Goal: Information Seeking & Learning: Learn about a topic

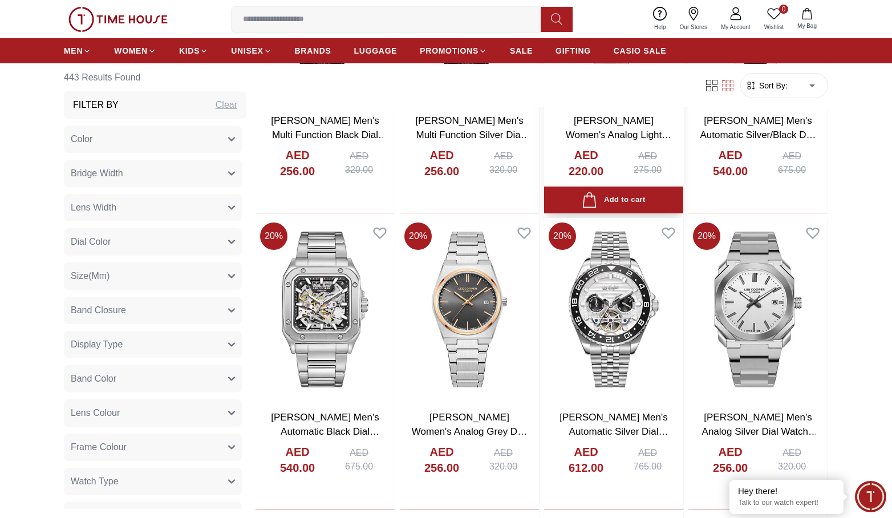
scroll to position [1315, 0]
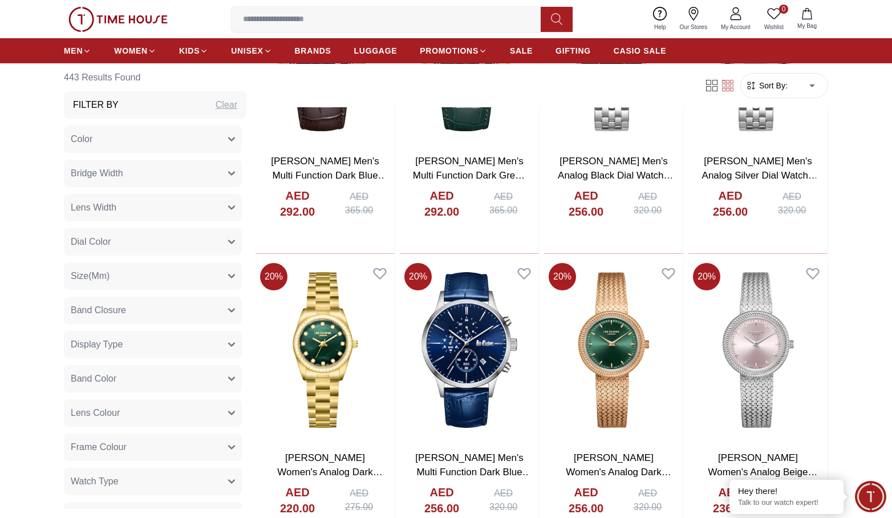
scroll to position [2514, 0]
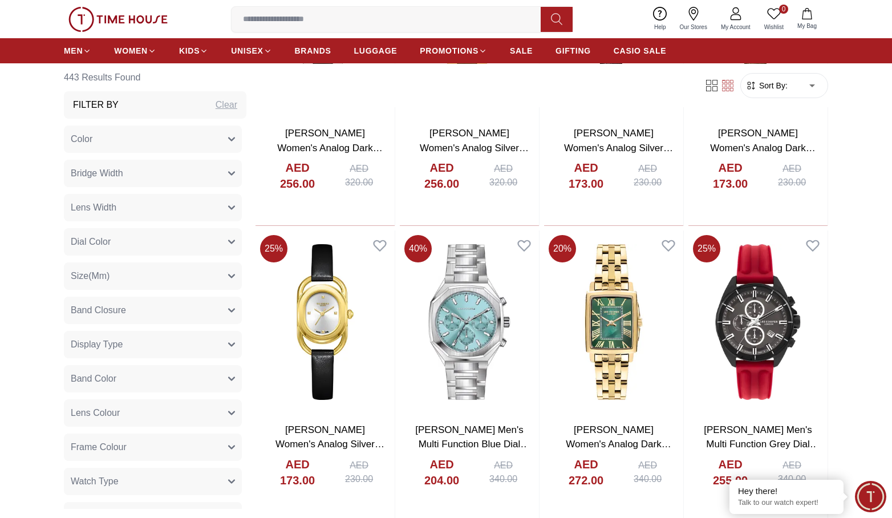
scroll to position [3712, 0]
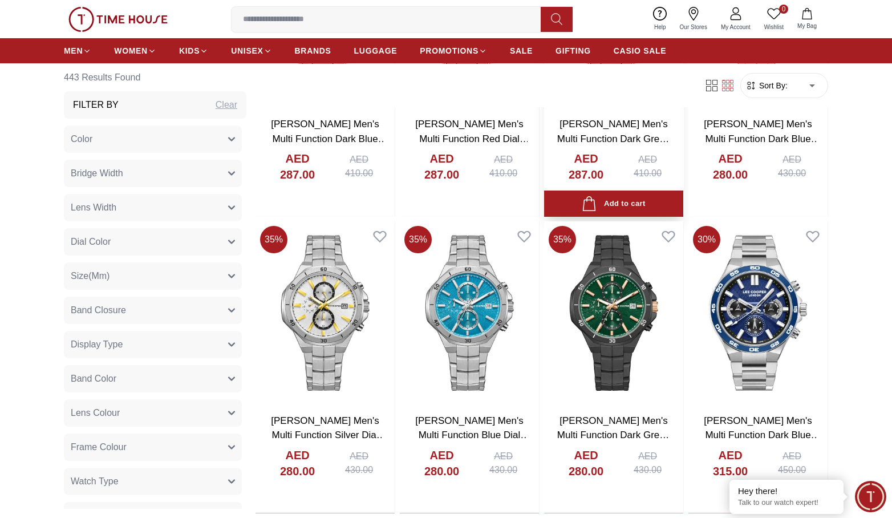
scroll to position [5766, 0]
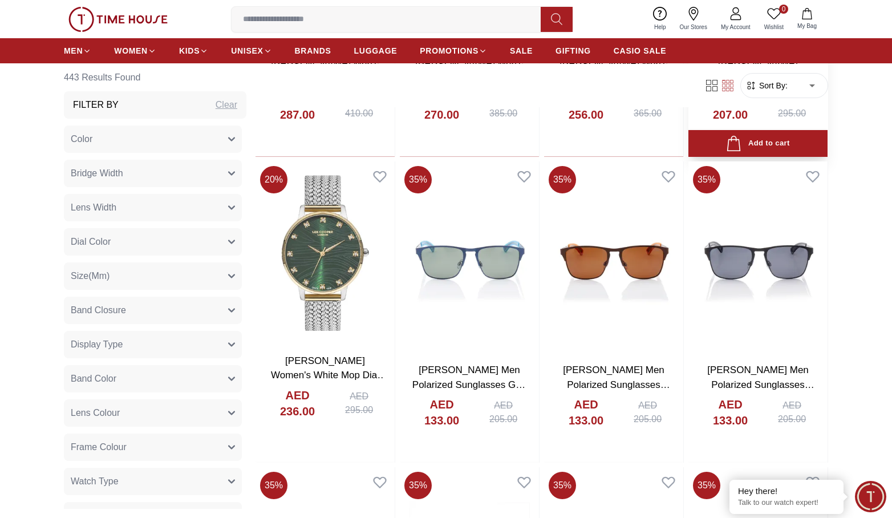
scroll to position [7307, 0]
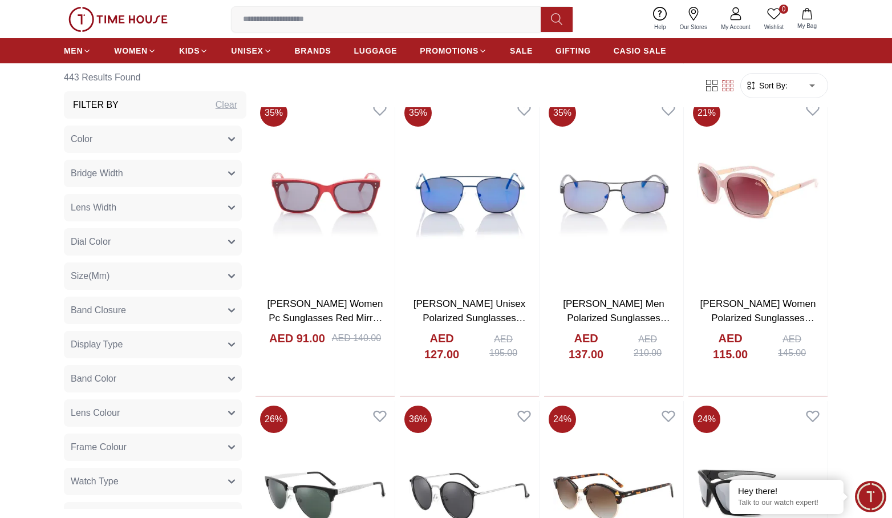
scroll to position [7992, 0]
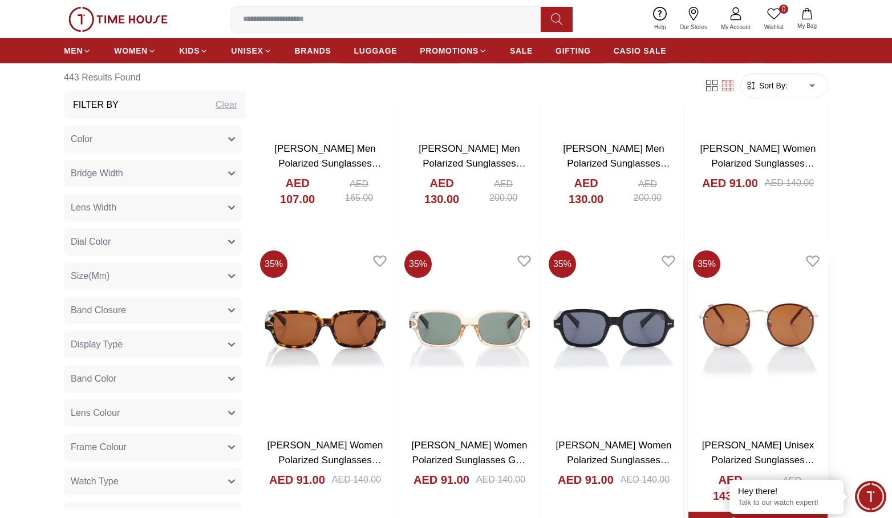
scroll to position [11644, 0]
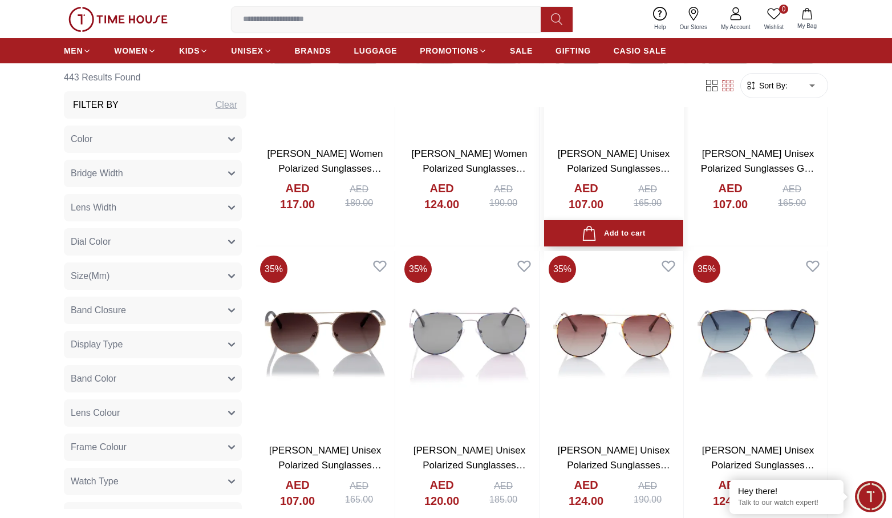
scroll to position [12956, 0]
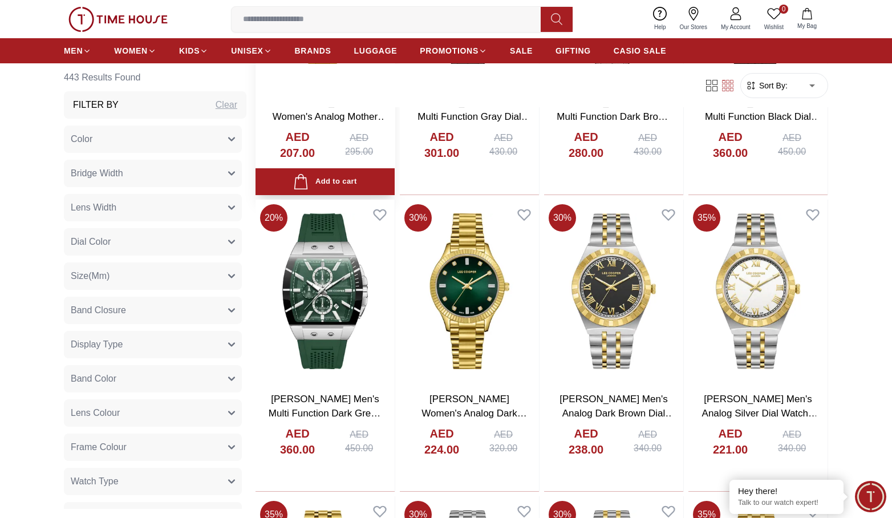
scroll to position [14839, 0]
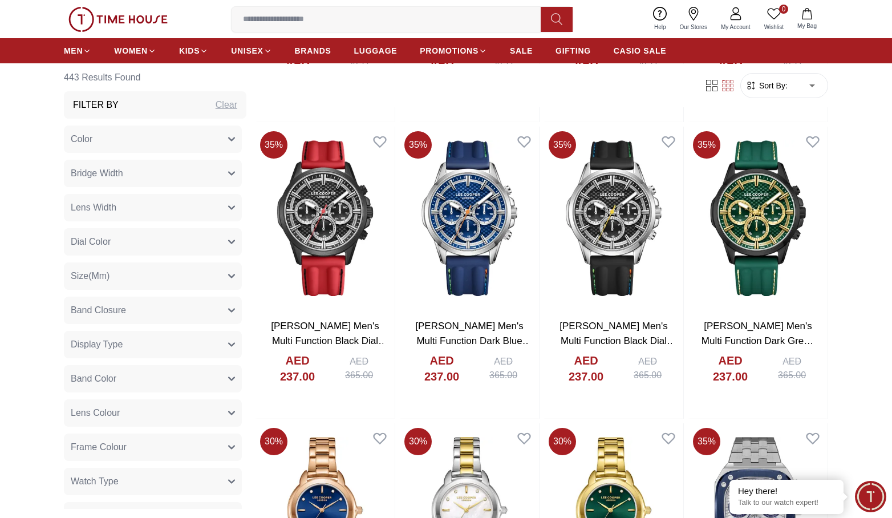
scroll to position [15695, 0]
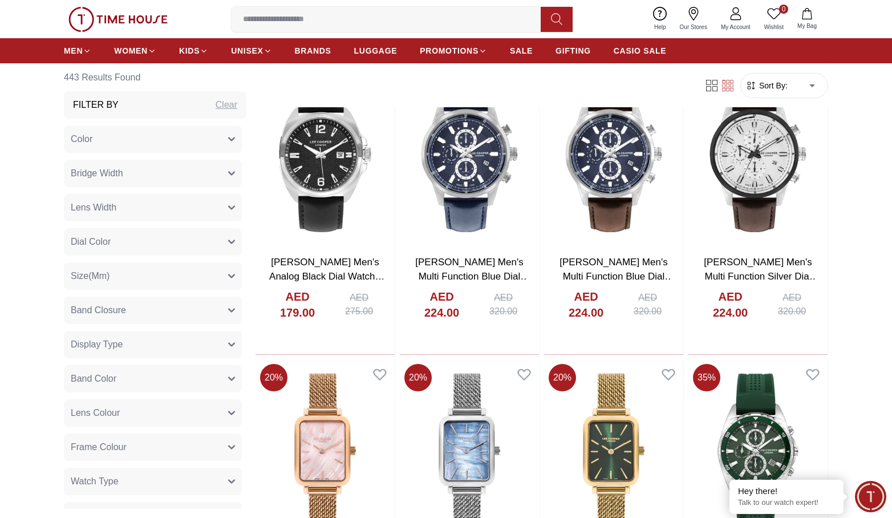
scroll to position [17749, 0]
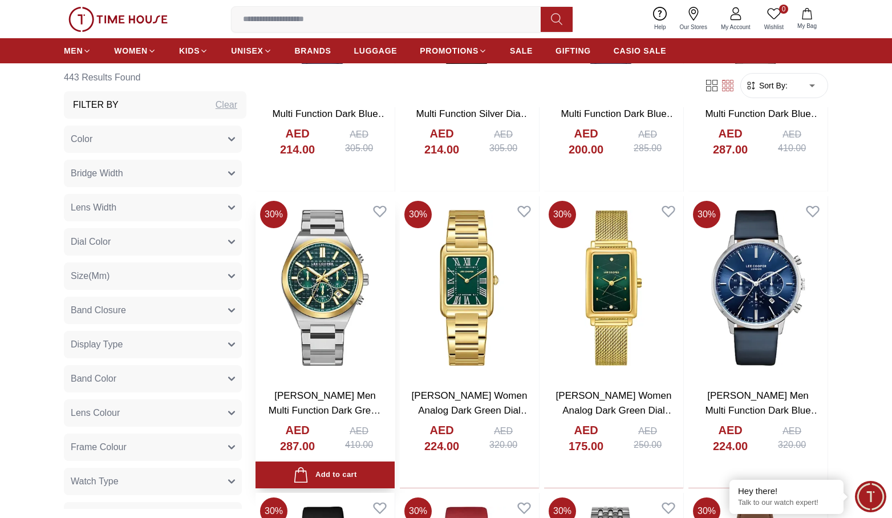
scroll to position [19404, 0]
